Goal: Find specific page/section: Find specific page/section

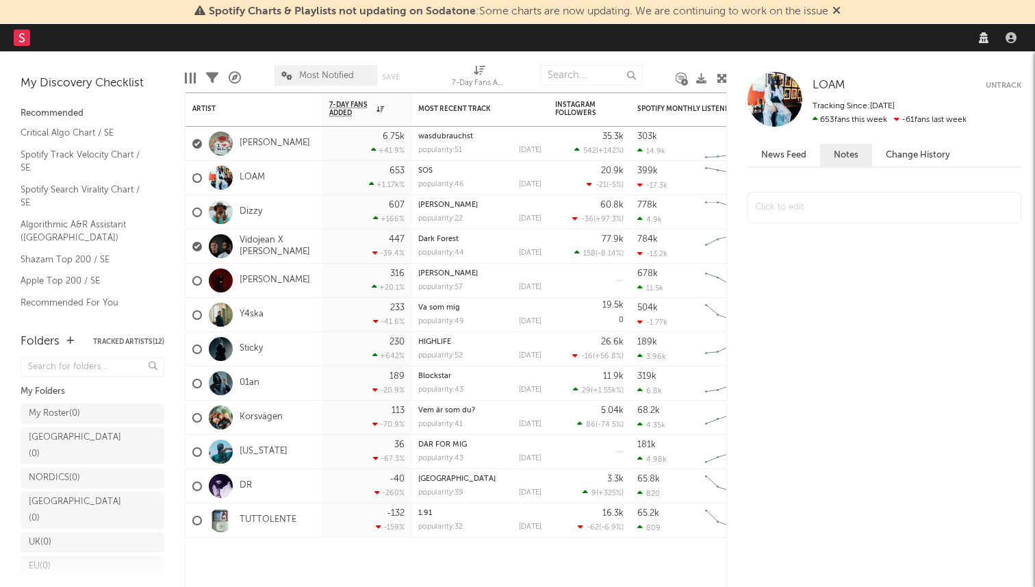
select select "recorded_music"
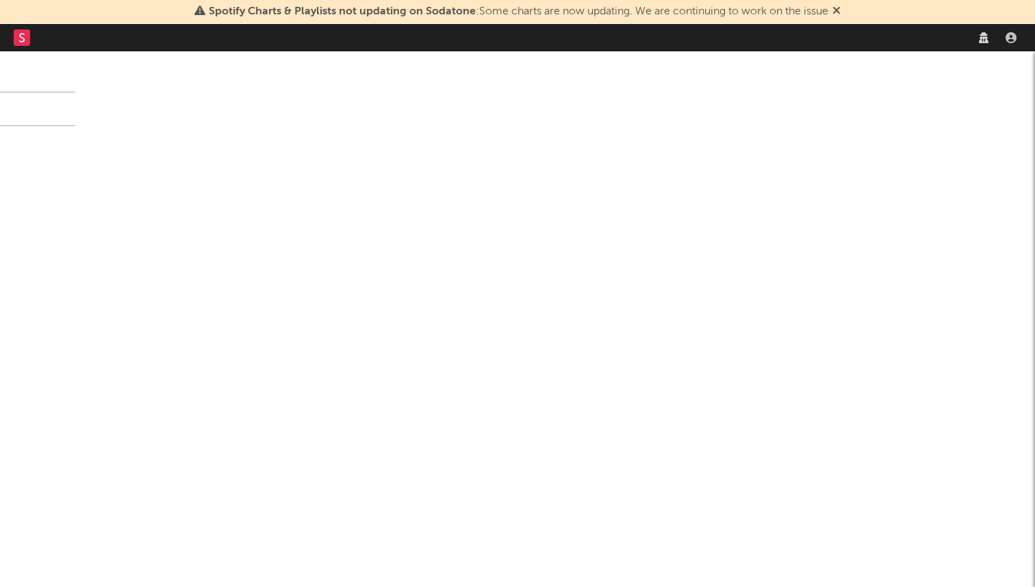
select select "recorded_music"
